Goal: Task Accomplishment & Management: Manage account settings

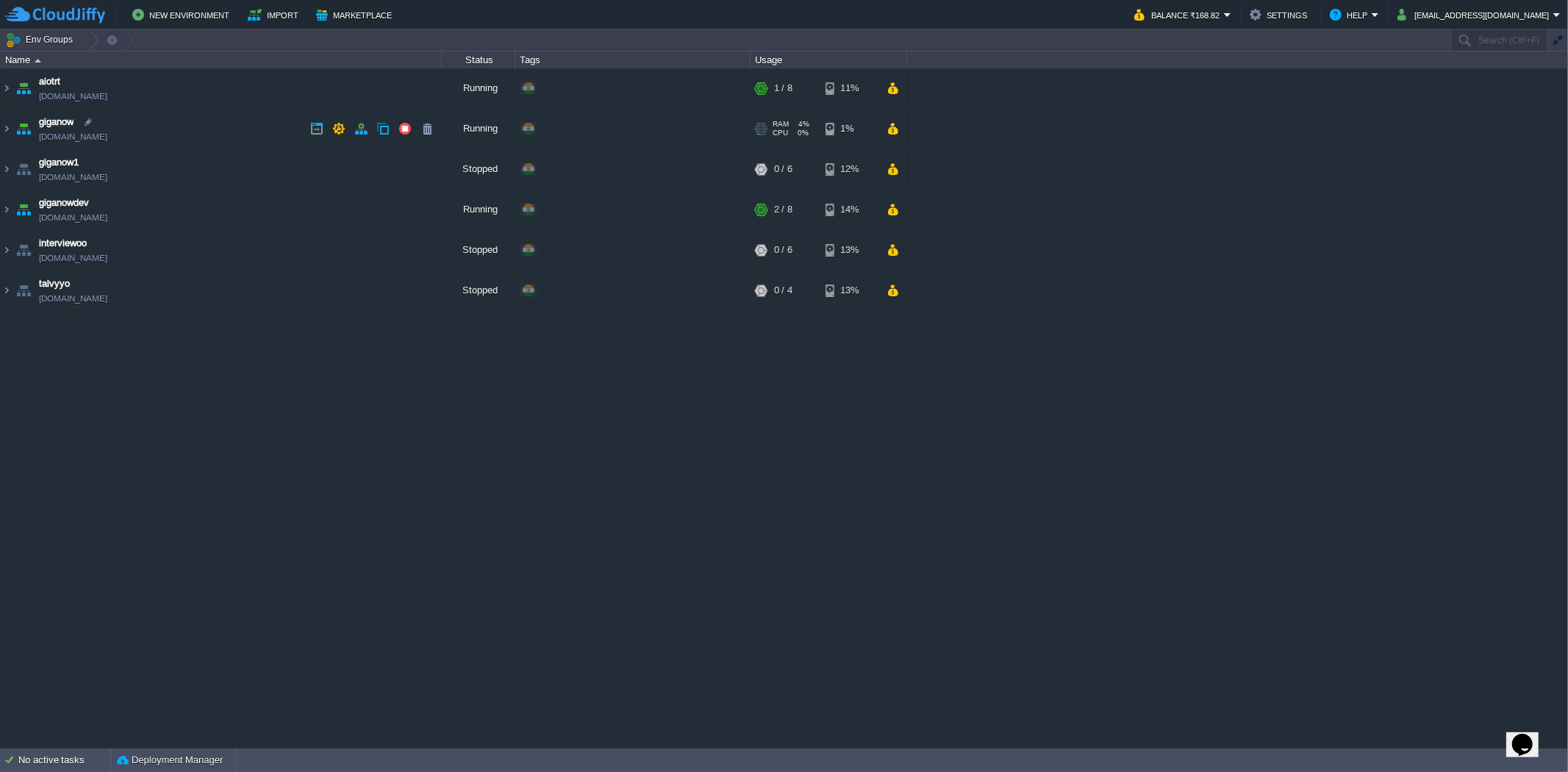
click at [194, 141] on td "giganow [DOMAIN_NAME]" at bounding box center [221, 129] width 441 height 41
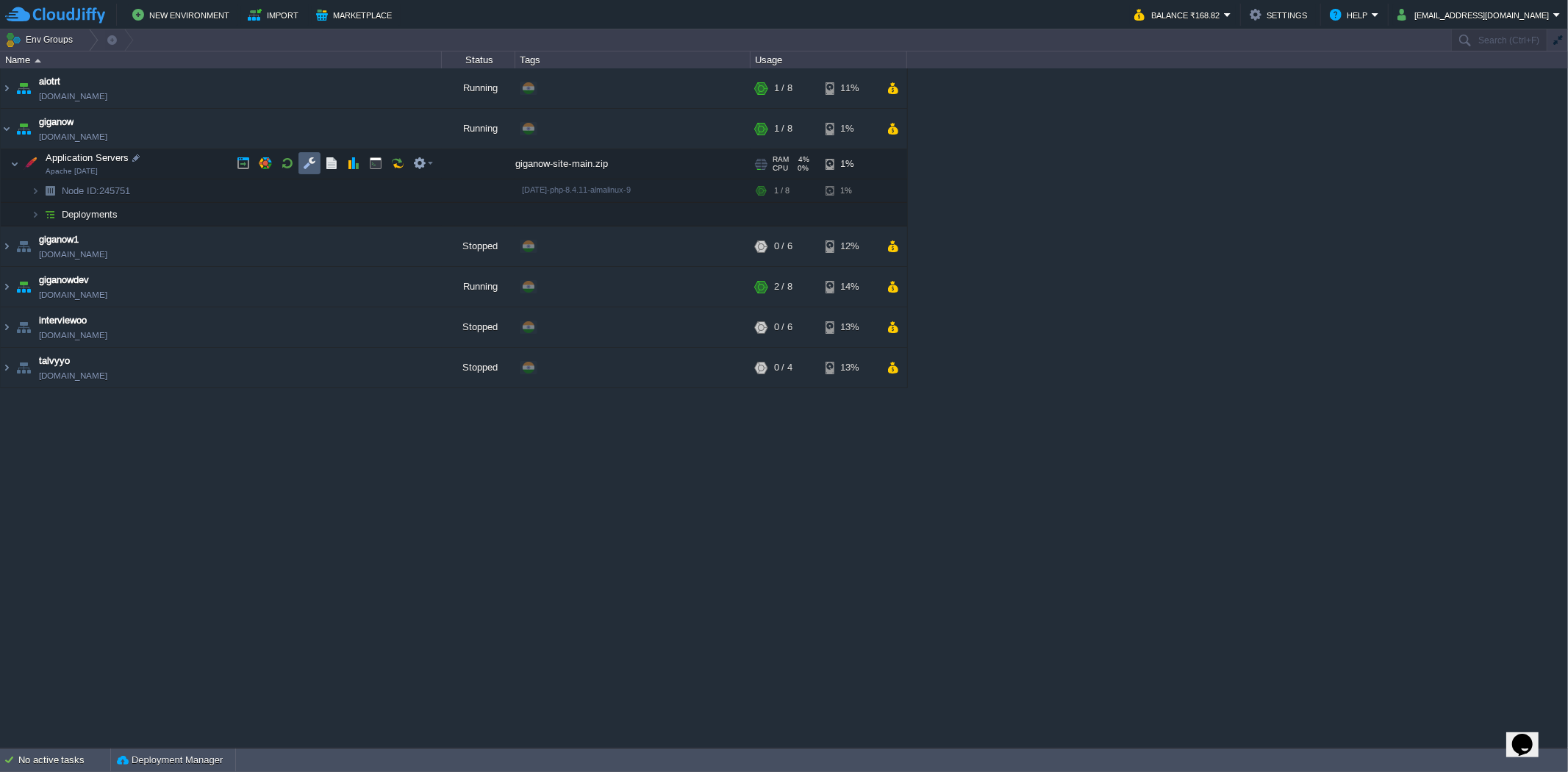
click at [299, 169] on td at bounding box center [310, 163] width 22 height 22
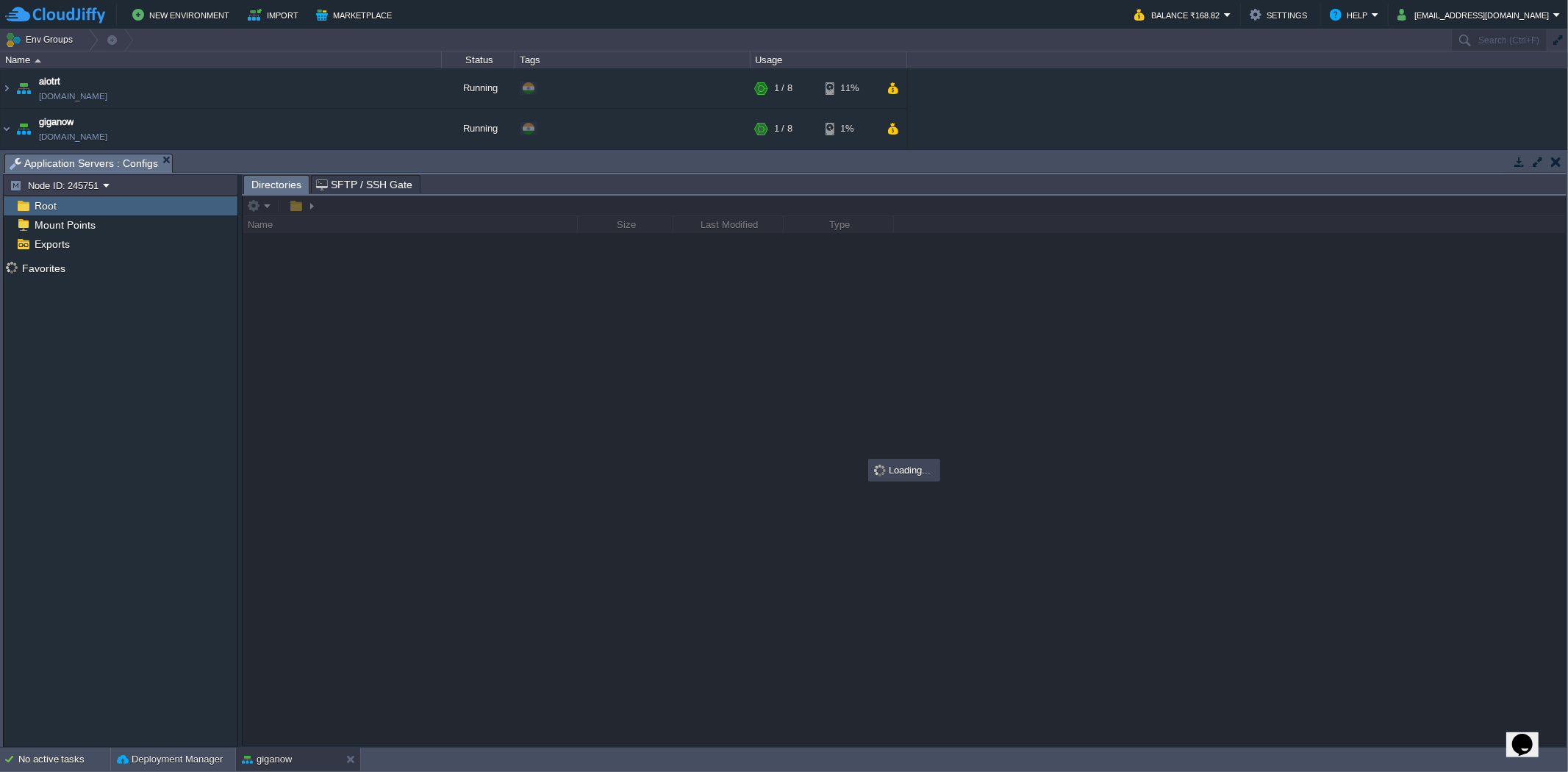
click at [156, 160] on em "Application Servers : Configs" at bounding box center [91, 163] width 163 height 18
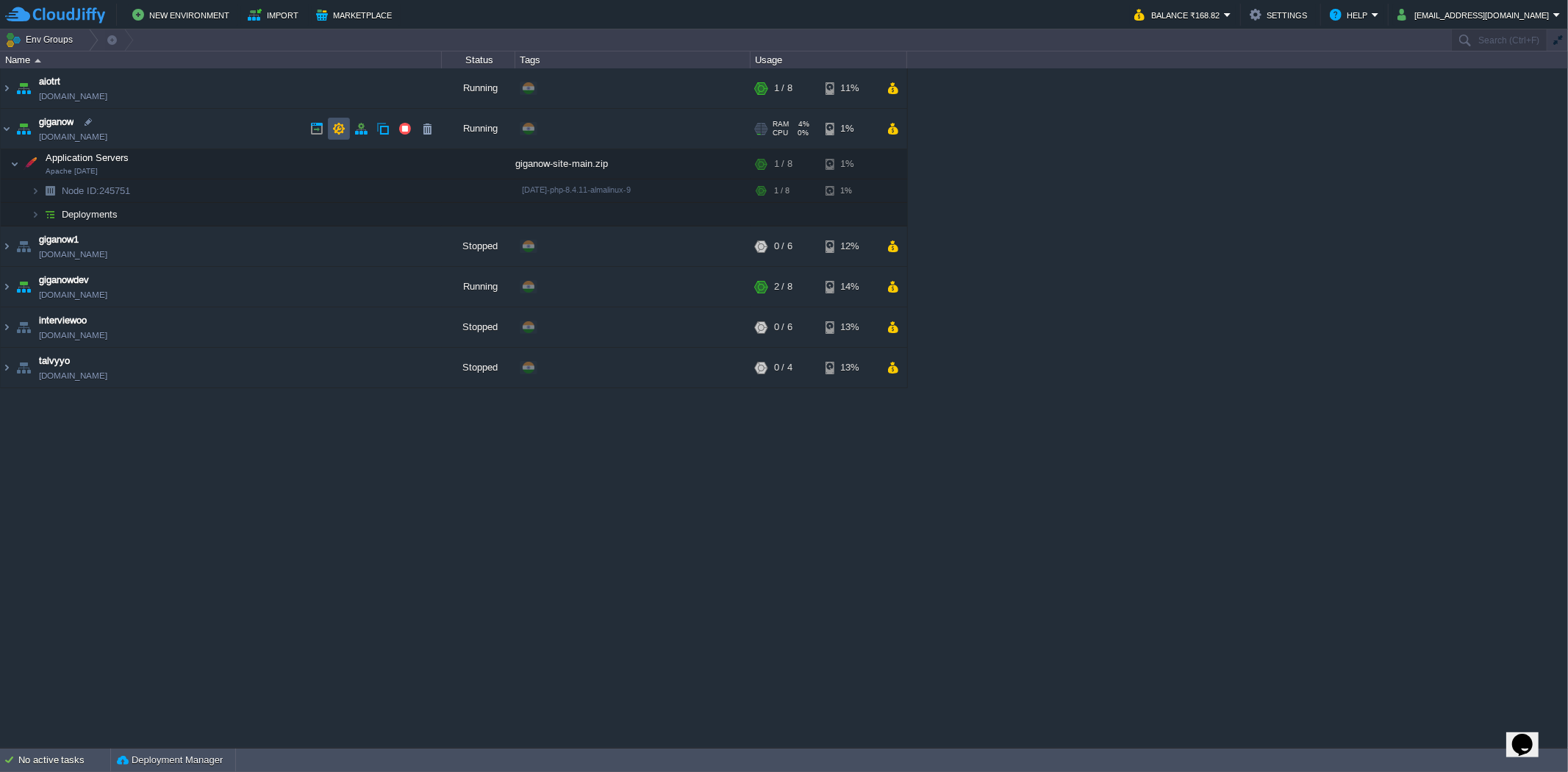
click at [332, 132] on button "button" at bounding box center [338, 128] width 13 height 13
click at [37, 195] on img at bounding box center [35, 190] width 9 height 22
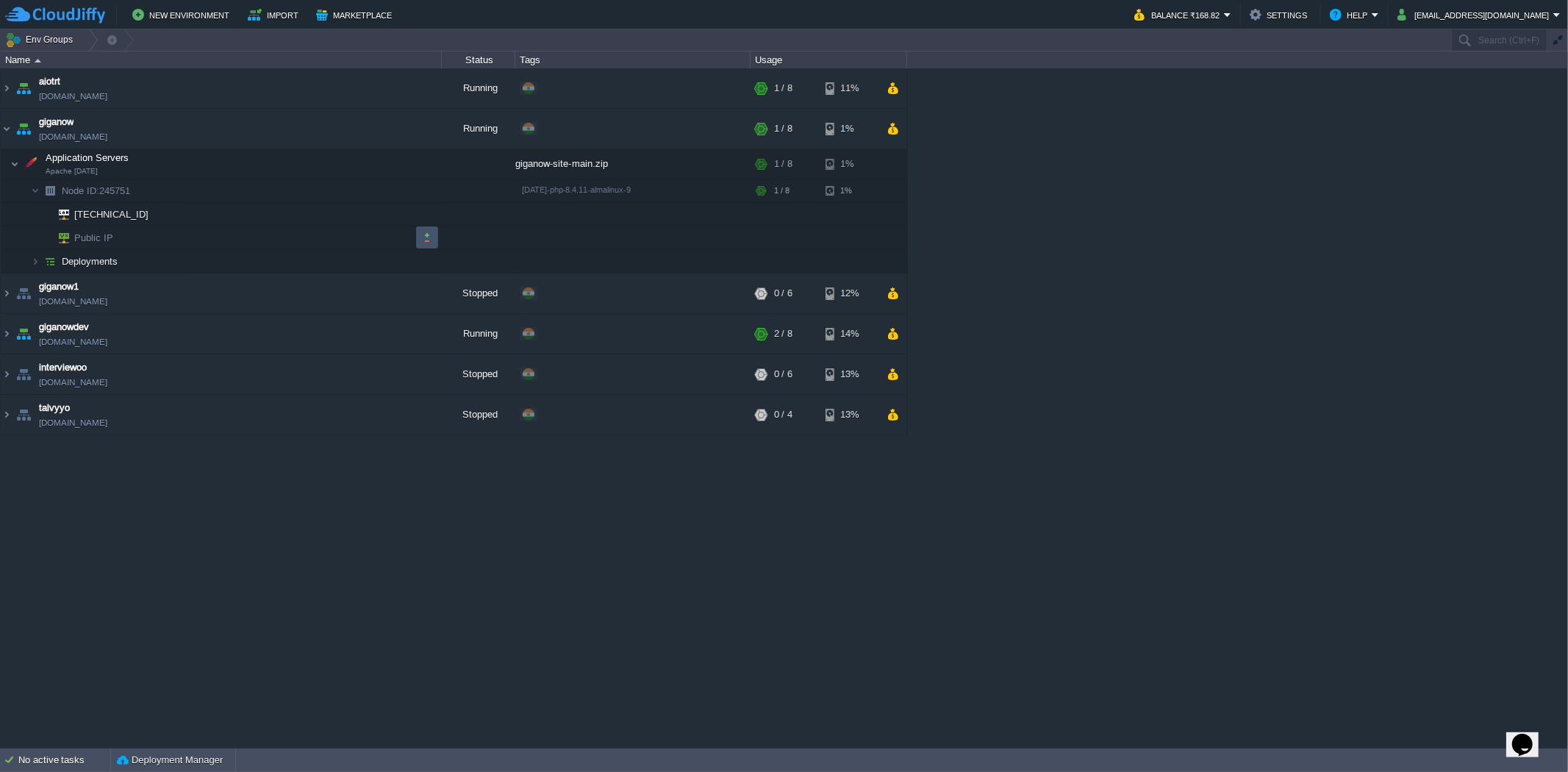
click at [423, 241] on button "button" at bounding box center [426, 237] width 13 height 13
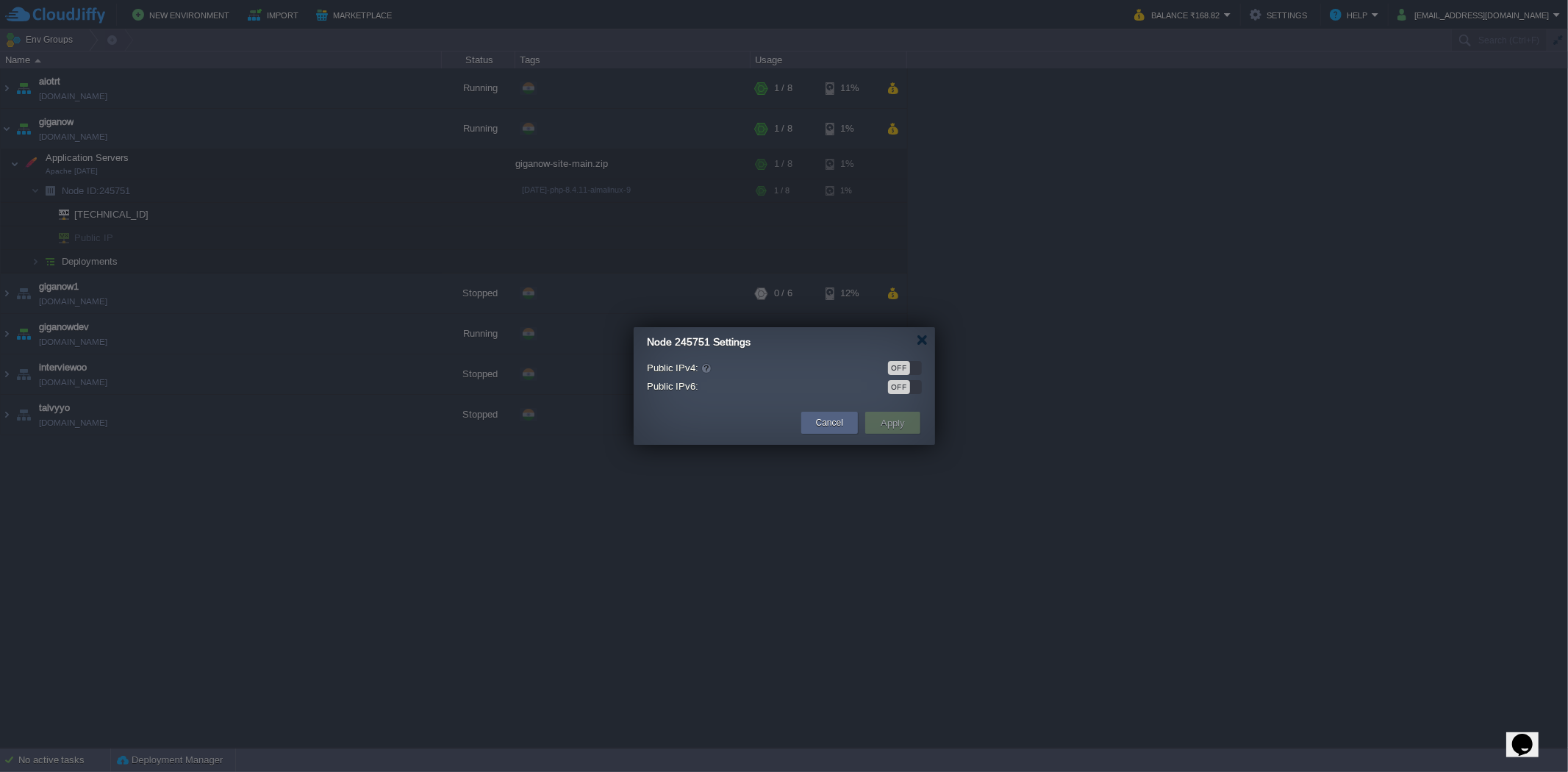
click at [899, 392] on div "OFF" at bounding box center [899, 386] width 22 height 14
click at [893, 420] on button "Apply" at bounding box center [893, 423] width 33 height 17
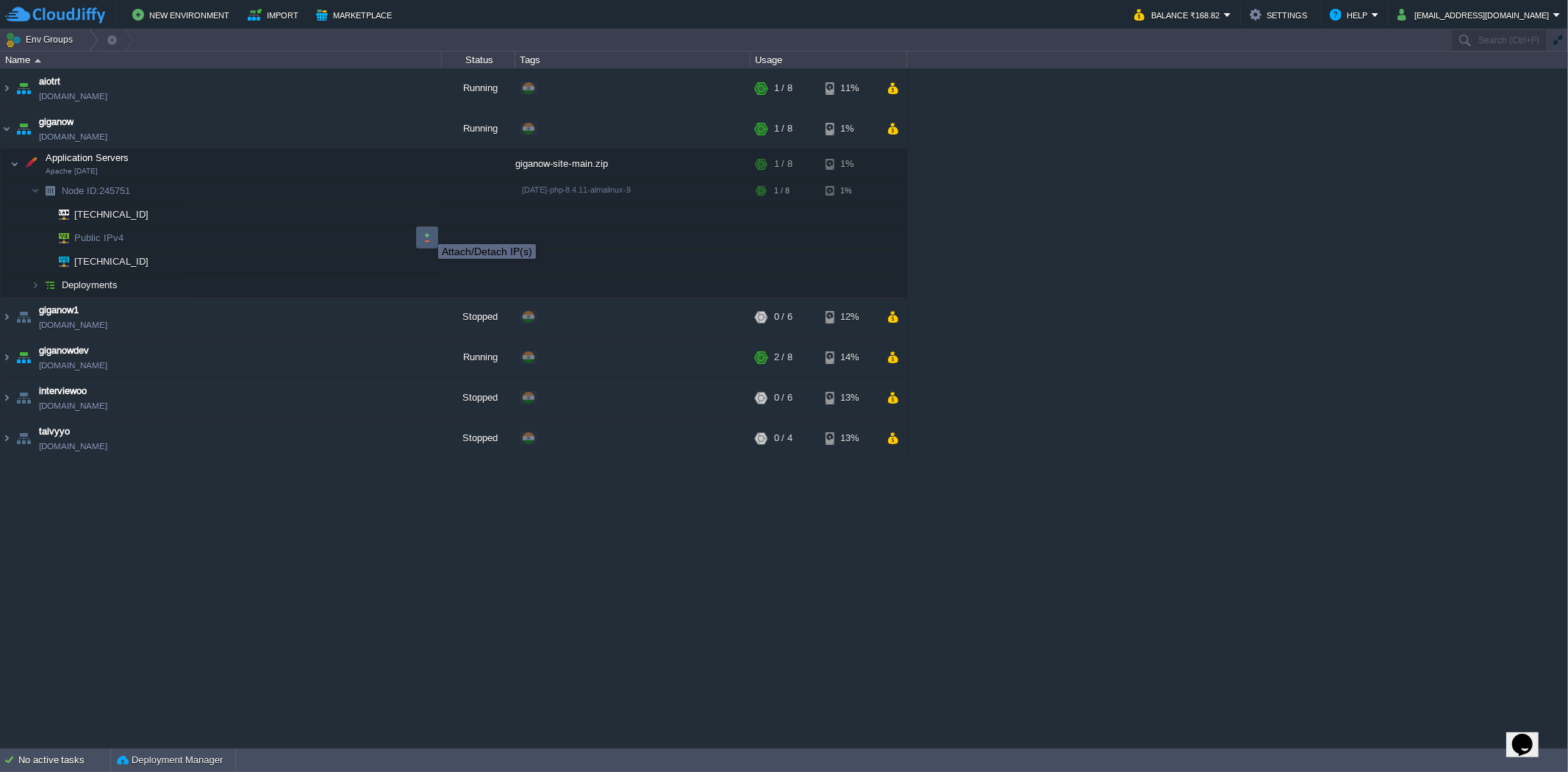
click at [427, 231] on button "button" at bounding box center [426, 237] width 13 height 13
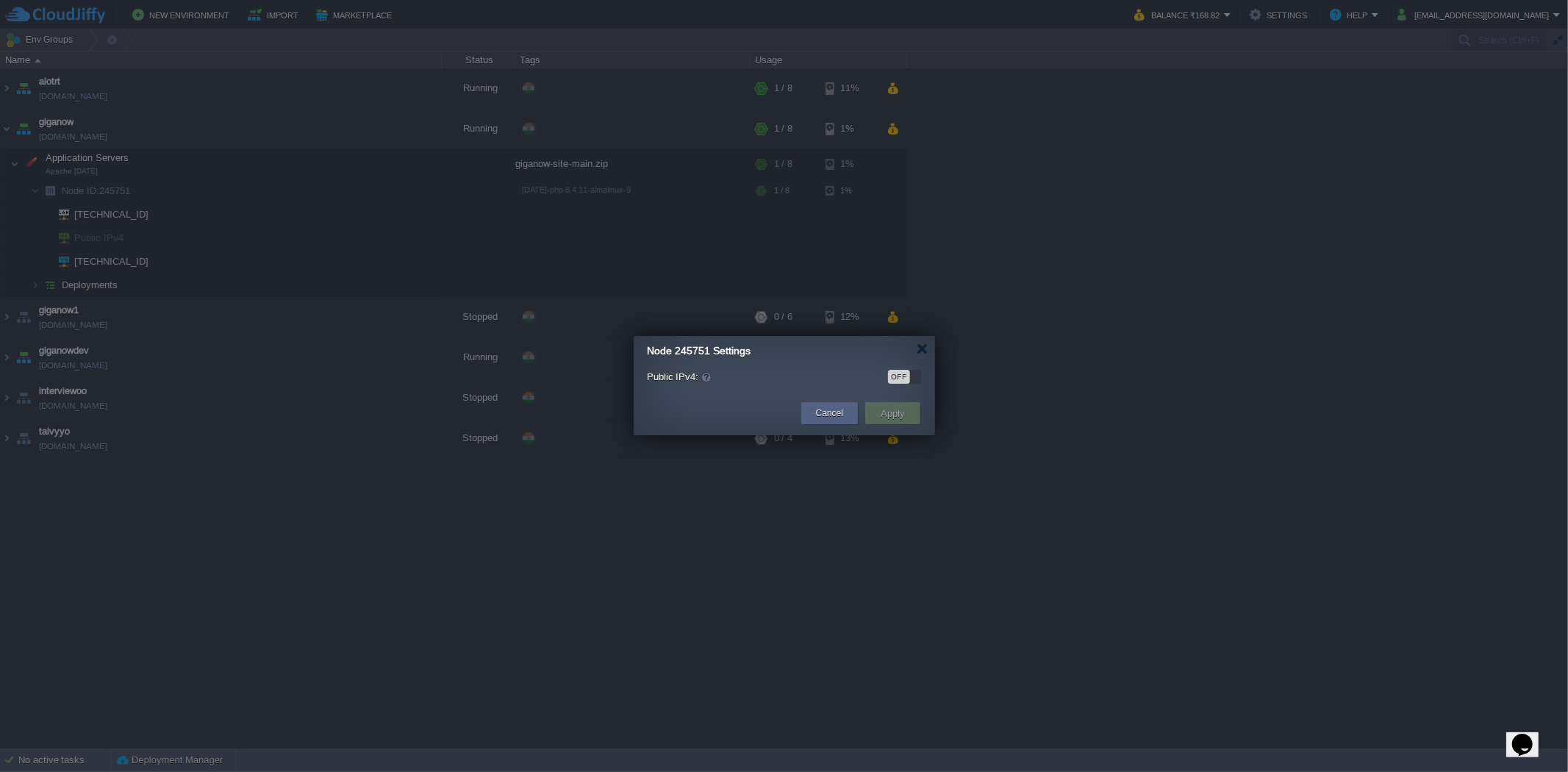
click at [895, 376] on div "OFF" at bounding box center [899, 377] width 22 height 14
click at [885, 405] on button "Apply" at bounding box center [893, 413] width 33 height 17
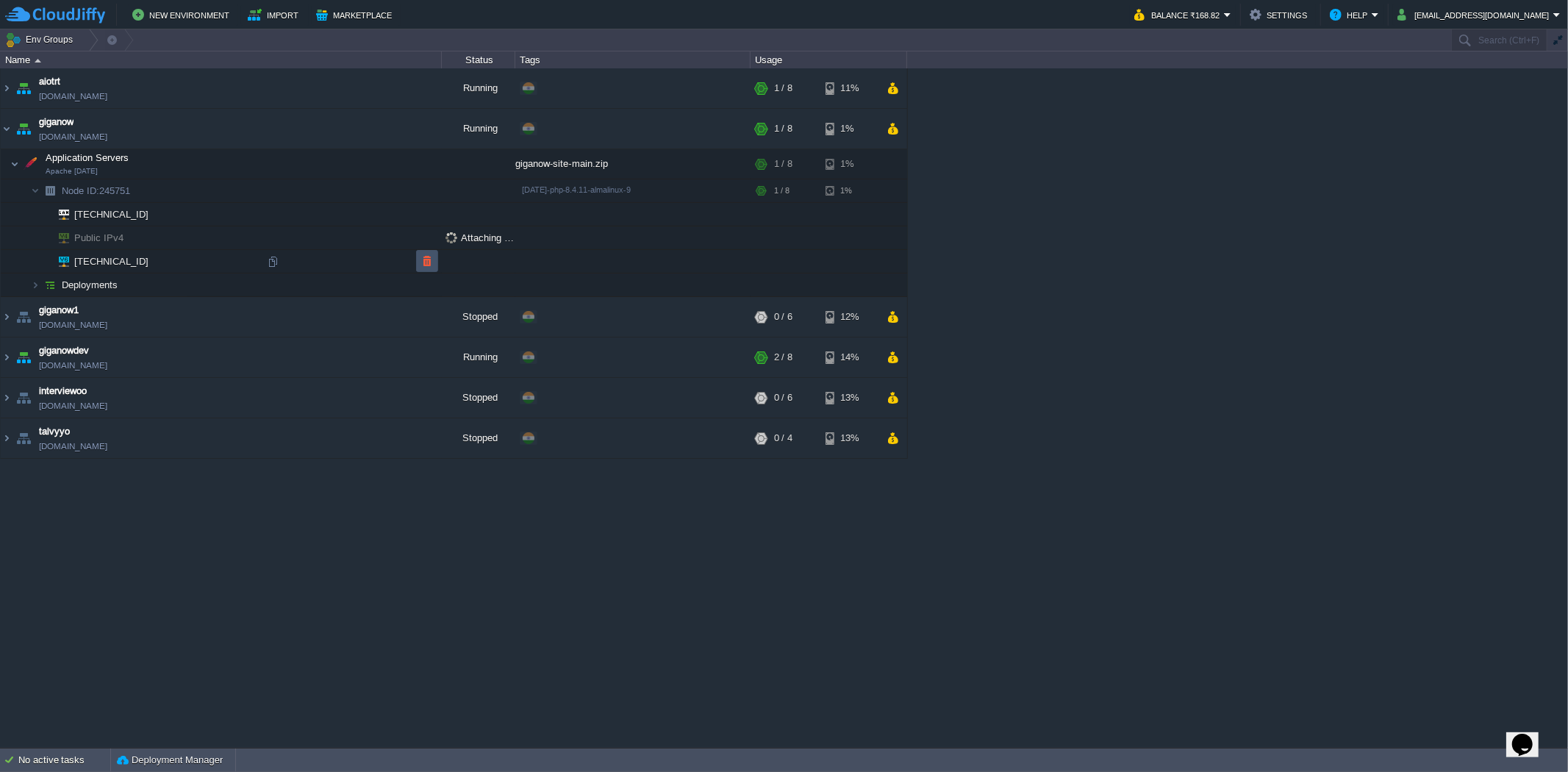
click at [424, 260] on button "button" at bounding box center [426, 260] width 13 height 13
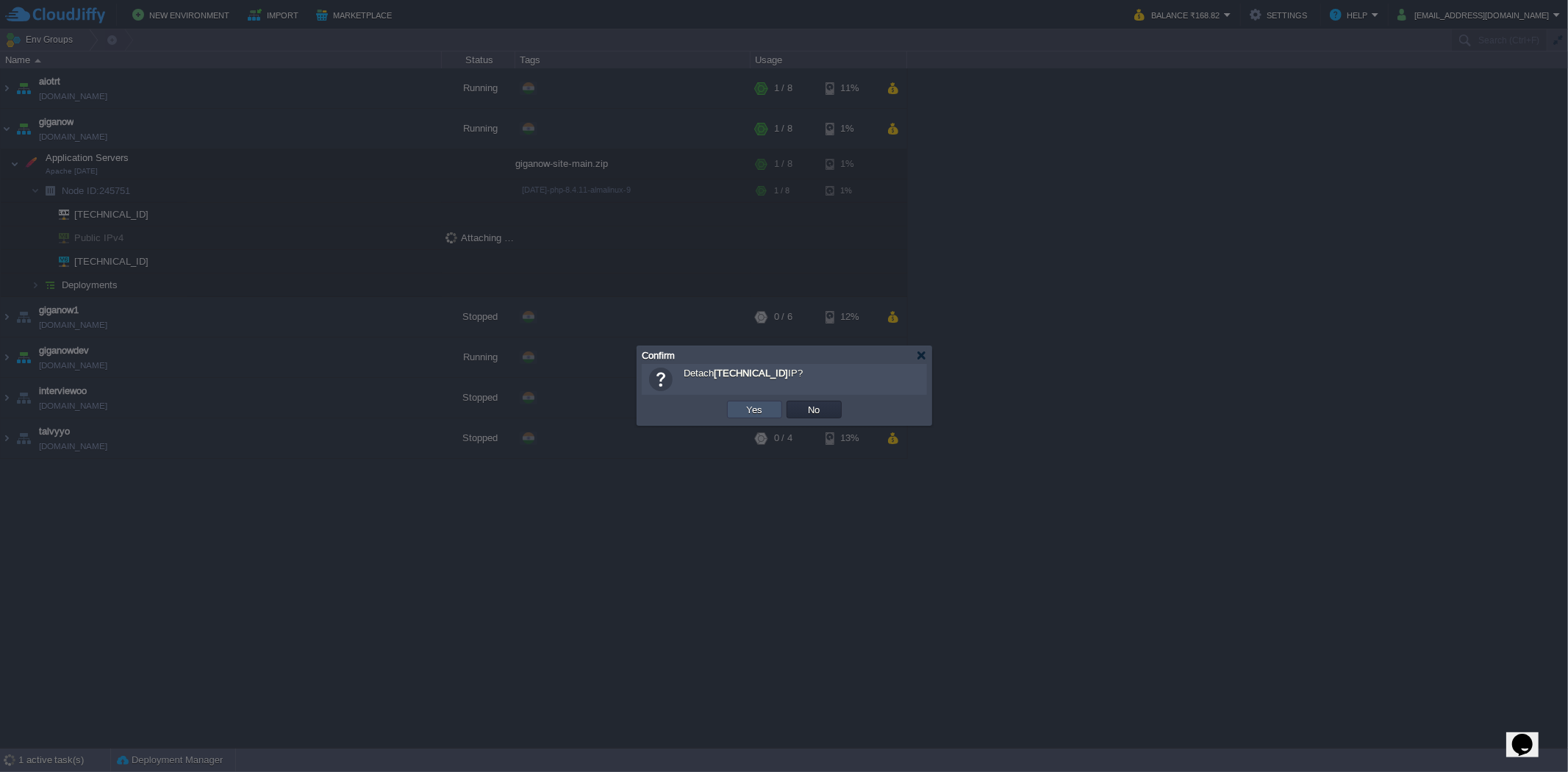
click at [747, 414] on button "Yes" at bounding box center [755, 409] width 25 height 13
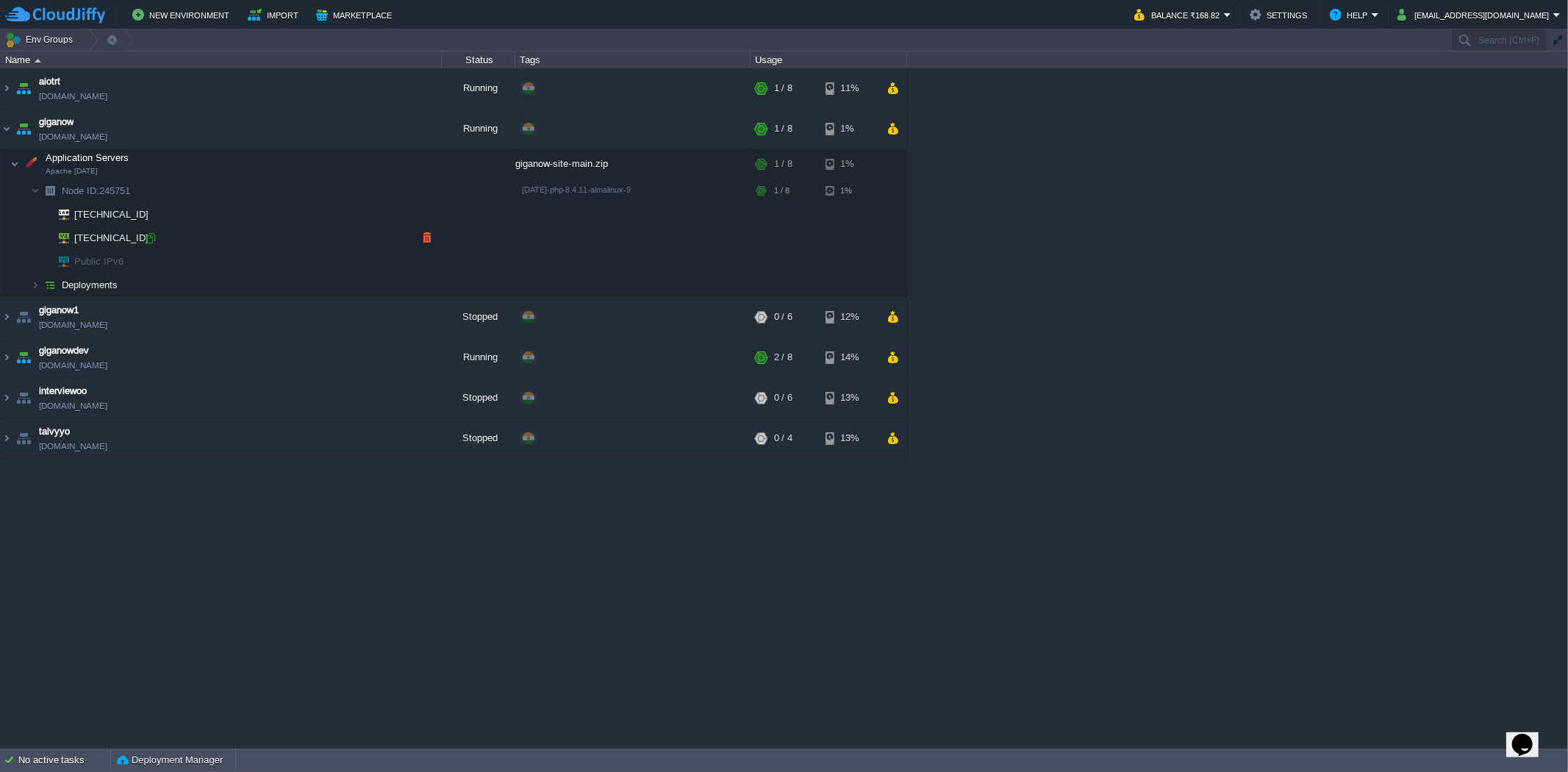
click at [155, 237] on div at bounding box center [150, 238] width 13 height 13
click at [263, 164] on button "button" at bounding box center [265, 163] width 13 height 13
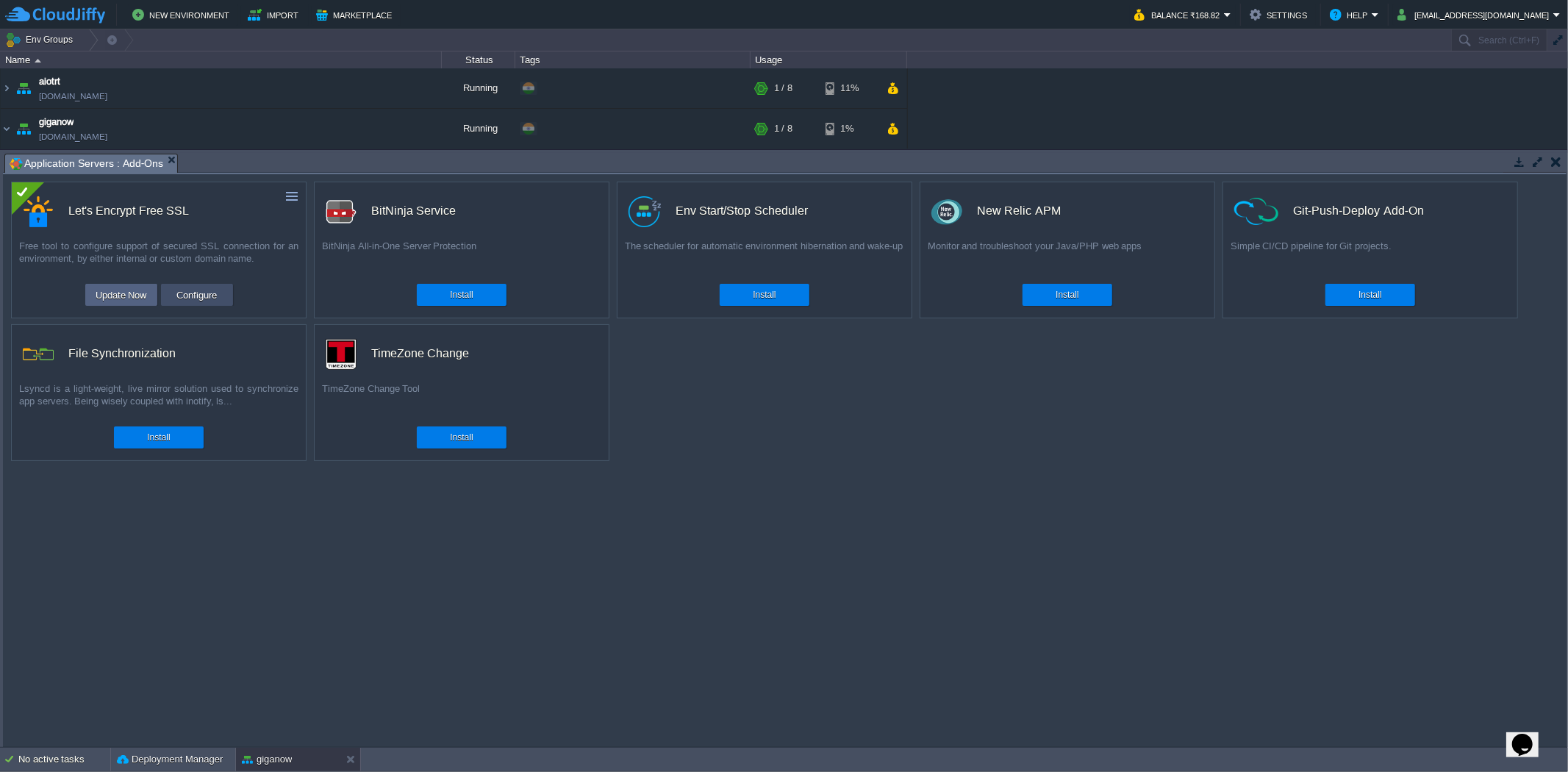
click at [175, 302] on button "Configure" at bounding box center [196, 295] width 49 height 17
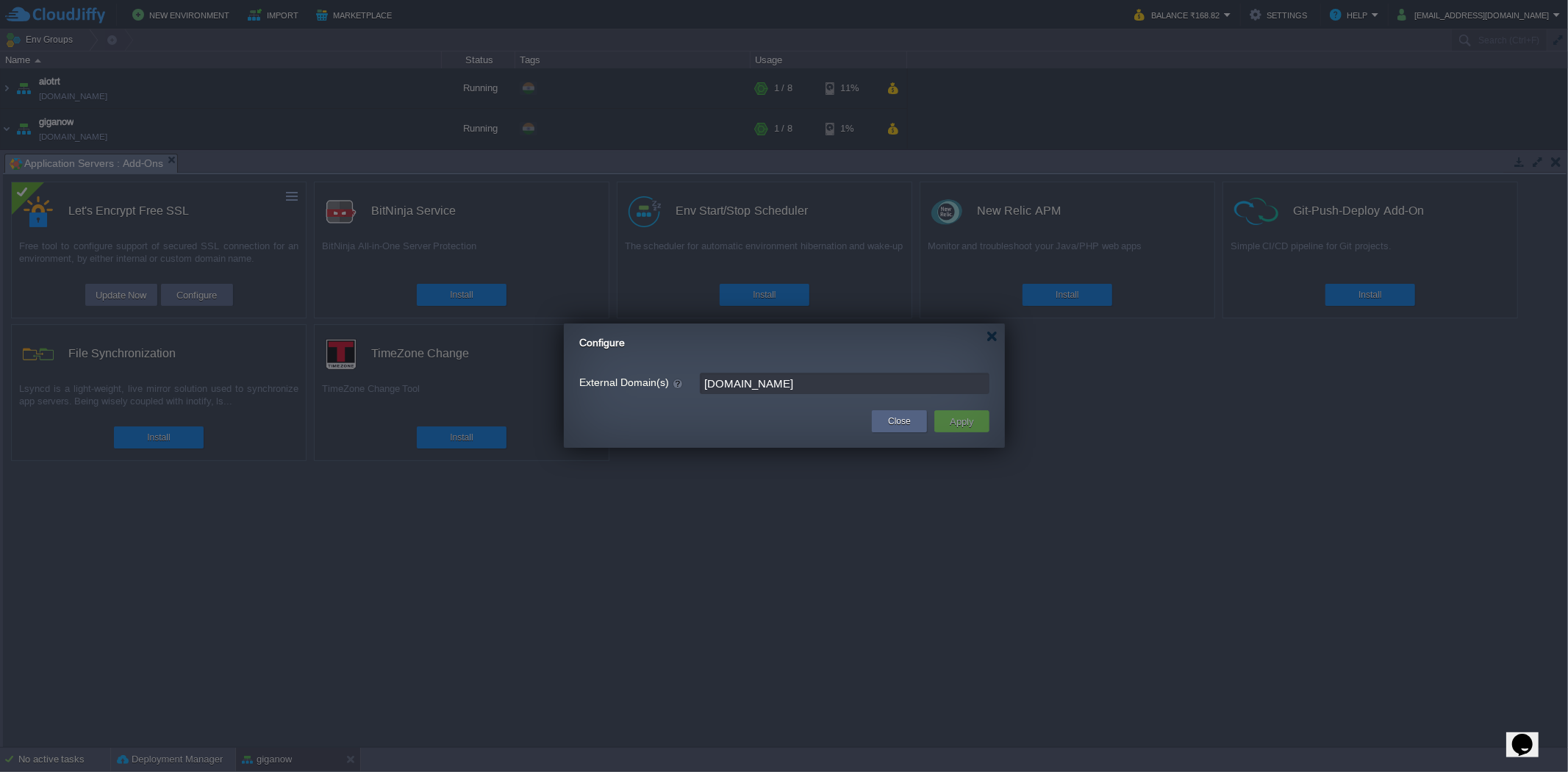
drag, startPoint x: 892, startPoint y: 375, endPoint x: 894, endPoint y: 382, distance: 7.3
click at [892, 375] on input "[DOMAIN_NAME]" at bounding box center [844, 383] width 290 height 22
click at [910, 380] on input "[DOMAIN_NAME]" at bounding box center [844, 383] width 290 height 22
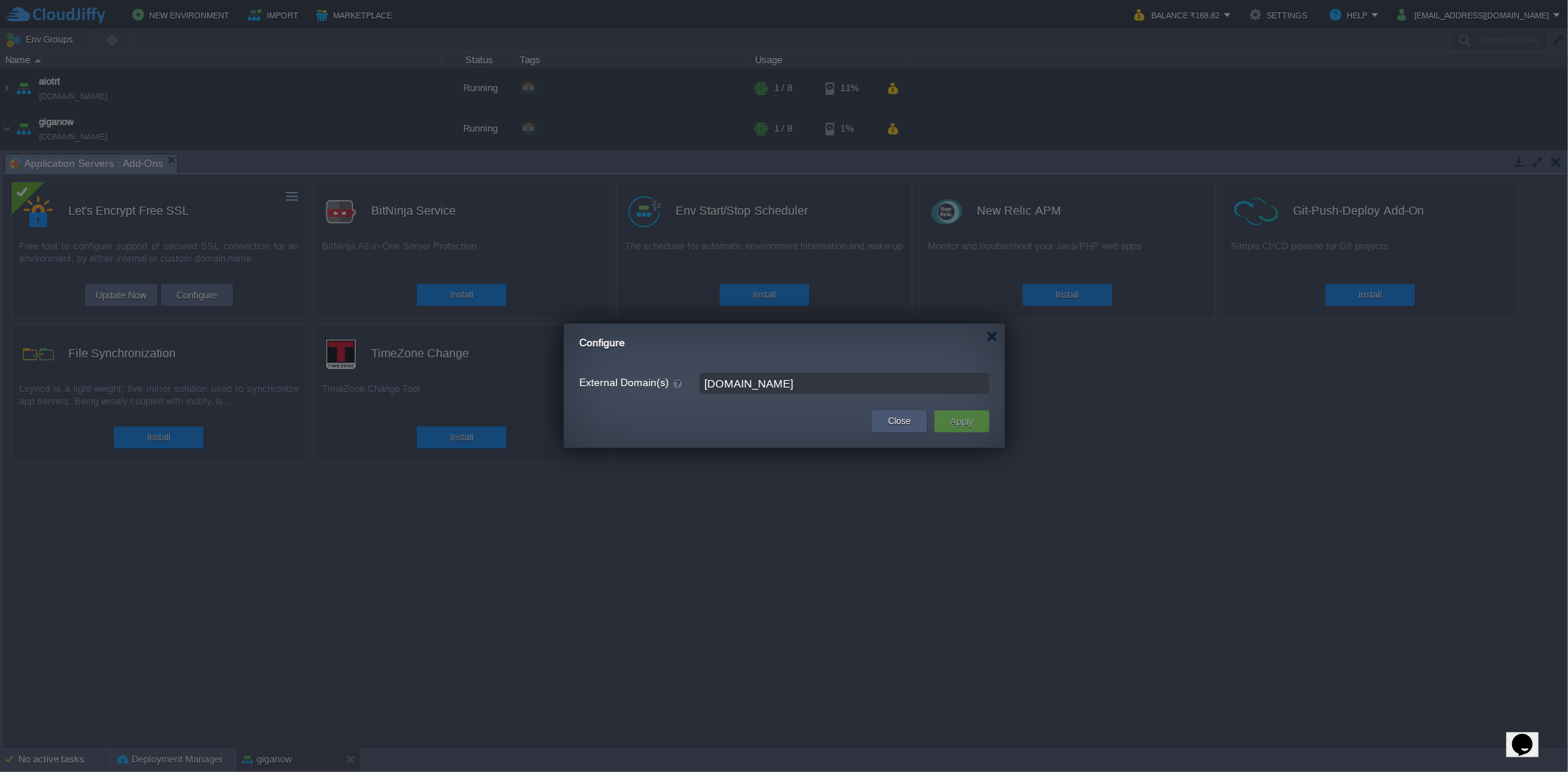
click at [899, 420] on button "Close" at bounding box center [899, 421] width 22 height 15
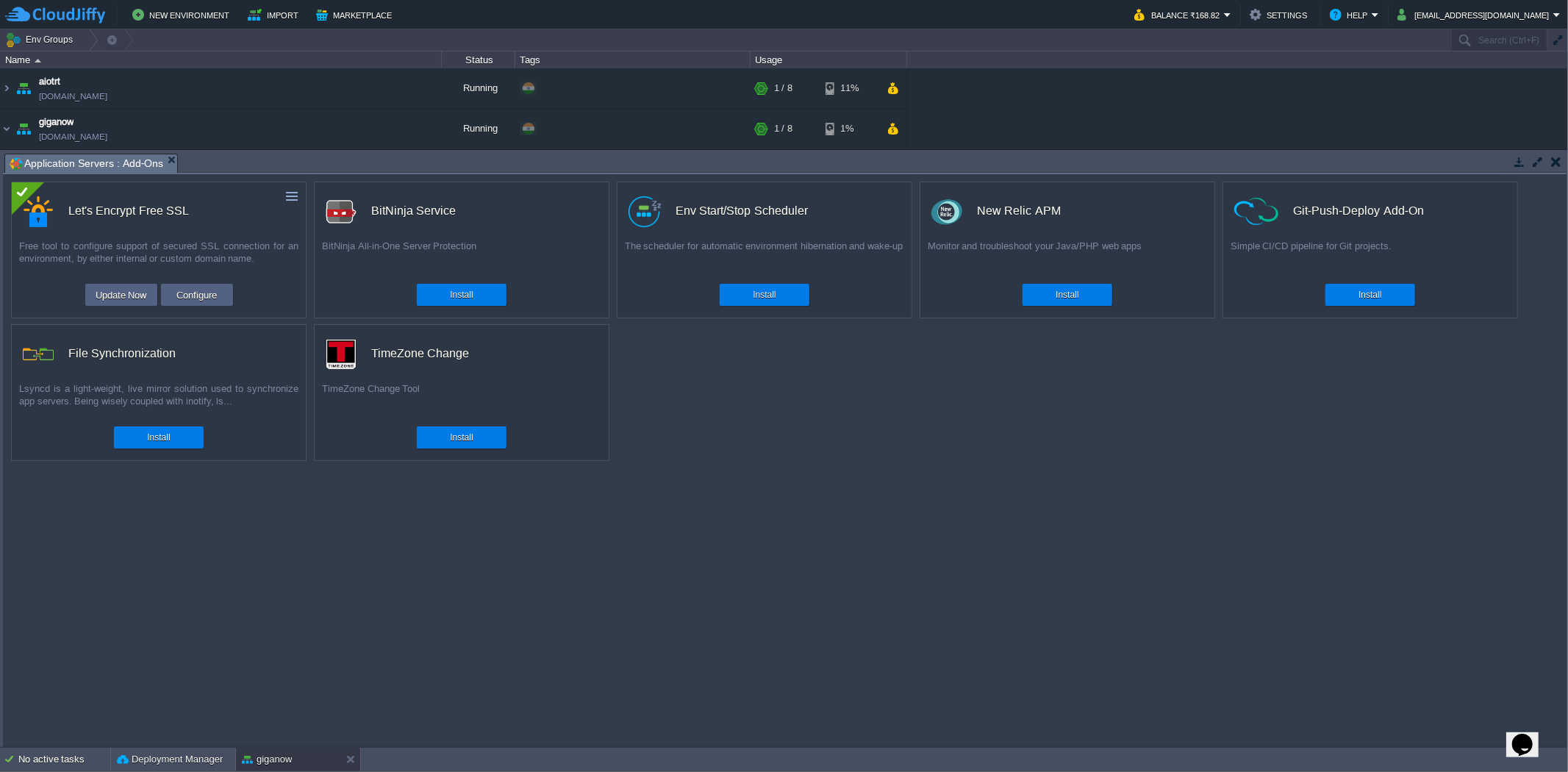
click at [163, 156] on em "Application Servers : Add-Ons" at bounding box center [93, 163] width 168 height 18
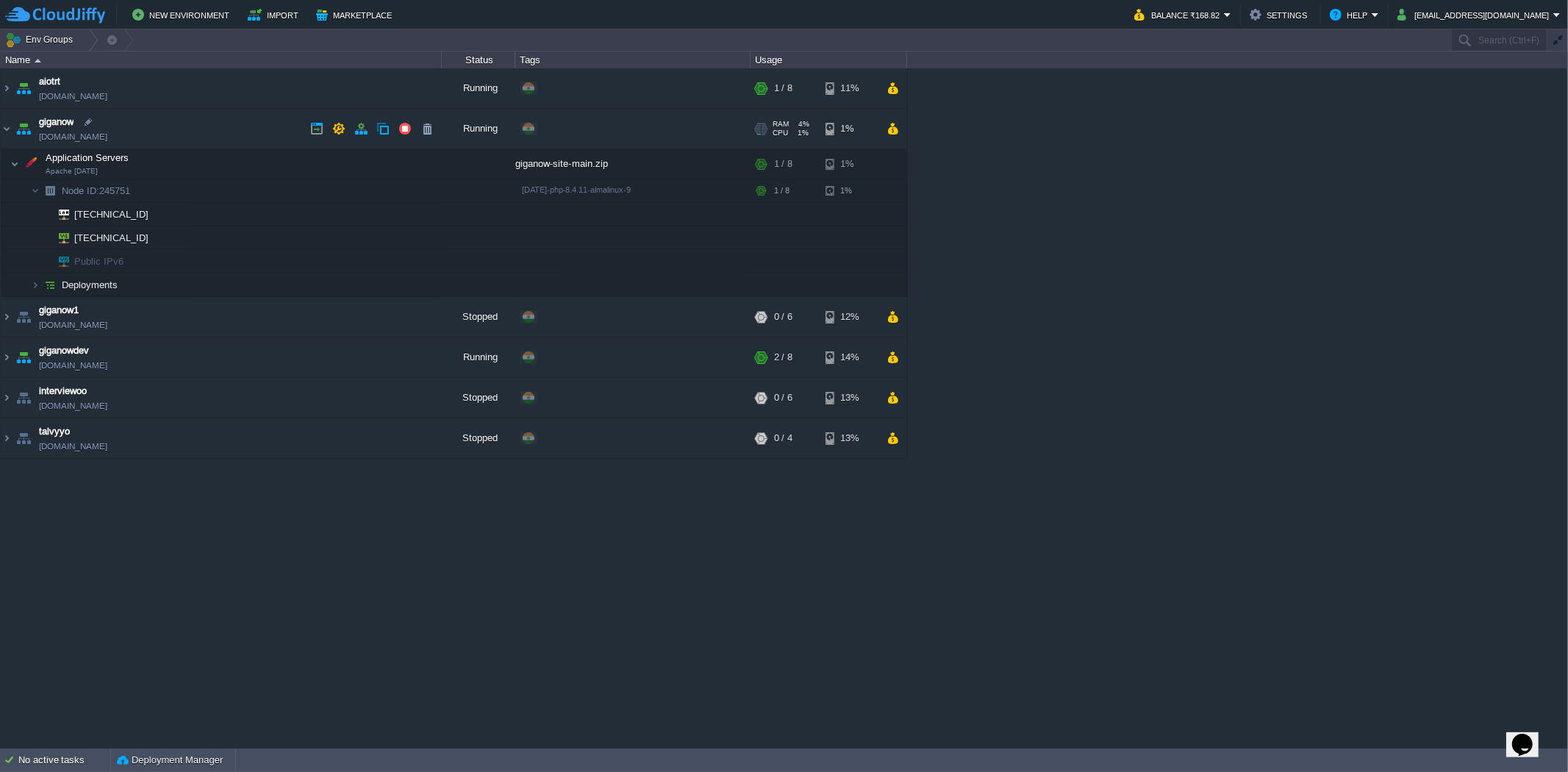
click at [85, 131] on link "[DOMAIN_NAME]" at bounding box center [73, 137] width 68 height 15
click at [266, 163] on button "button" at bounding box center [265, 163] width 13 height 13
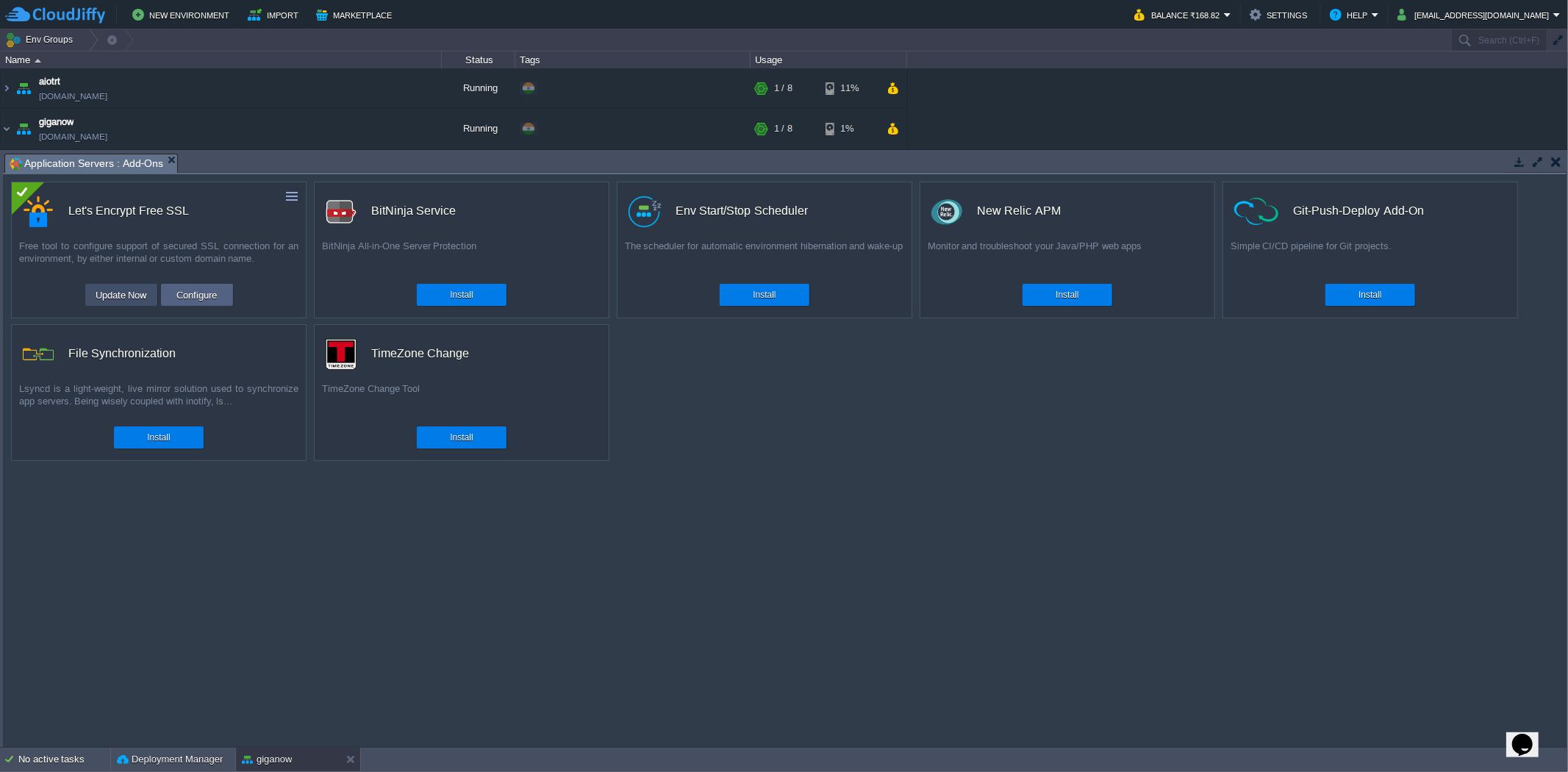
click at [145, 294] on button "Update Now" at bounding box center [121, 295] width 61 height 17
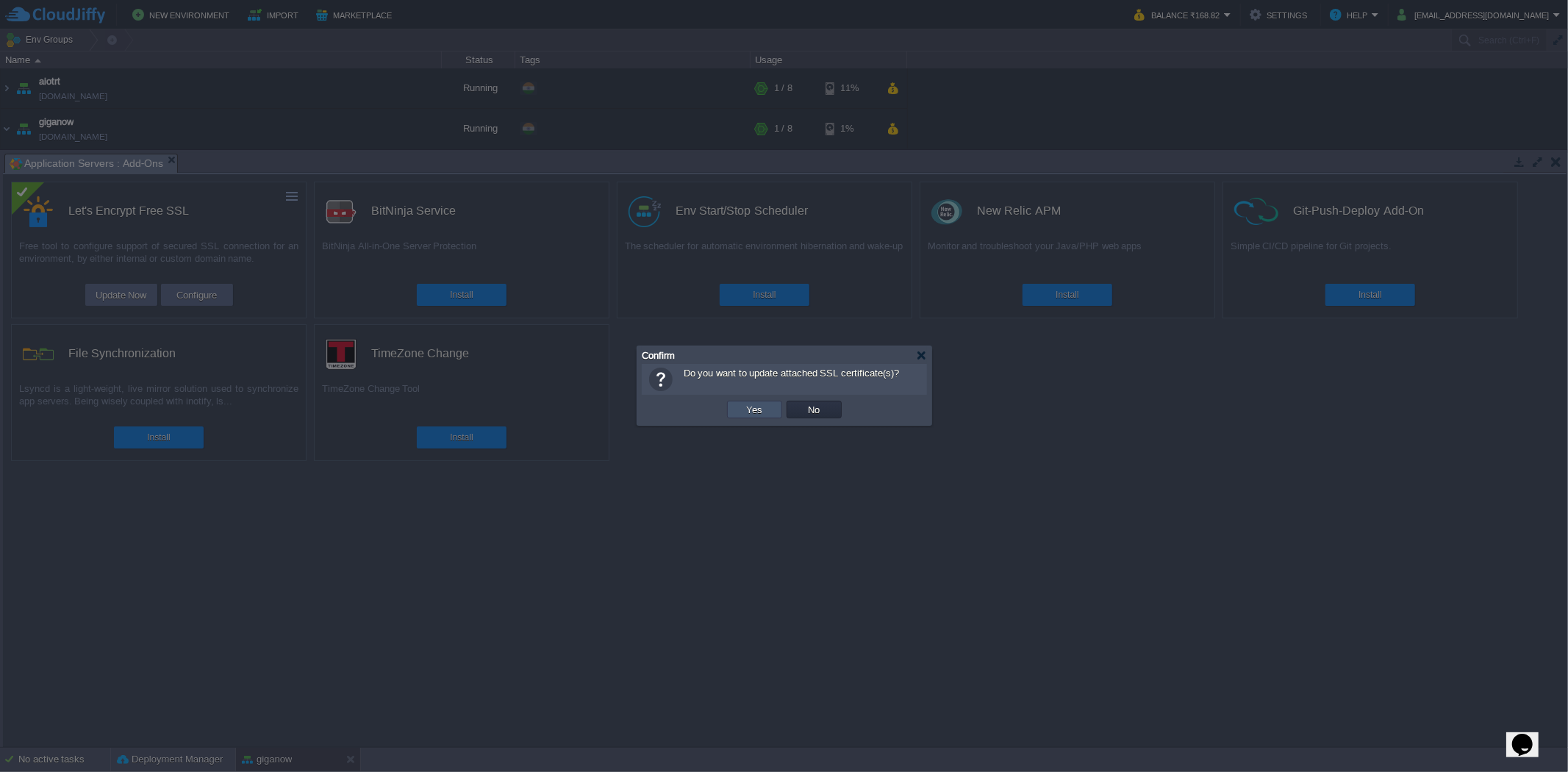
click at [748, 405] on button "Yes" at bounding box center [755, 409] width 25 height 13
